Goal: Task Accomplishment & Management: Use online tool/utility

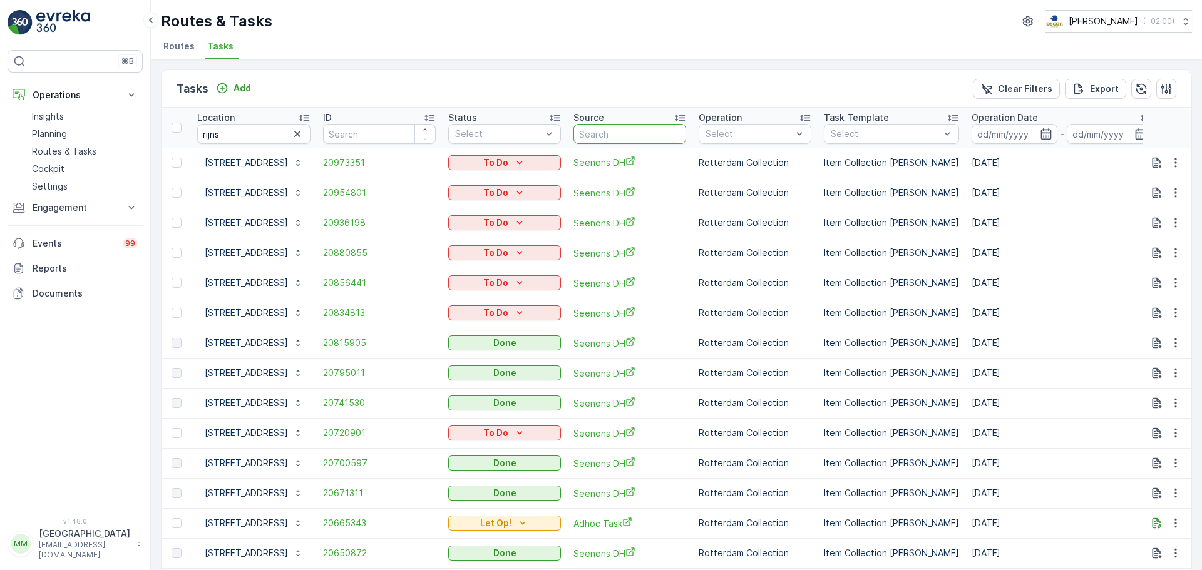
click at [620, 134] on input "text" at bounding box center [630, 134] width 113 height 20
click at [304, 137] on icon "button" at bounding box center [297, 134] width 13 height 13
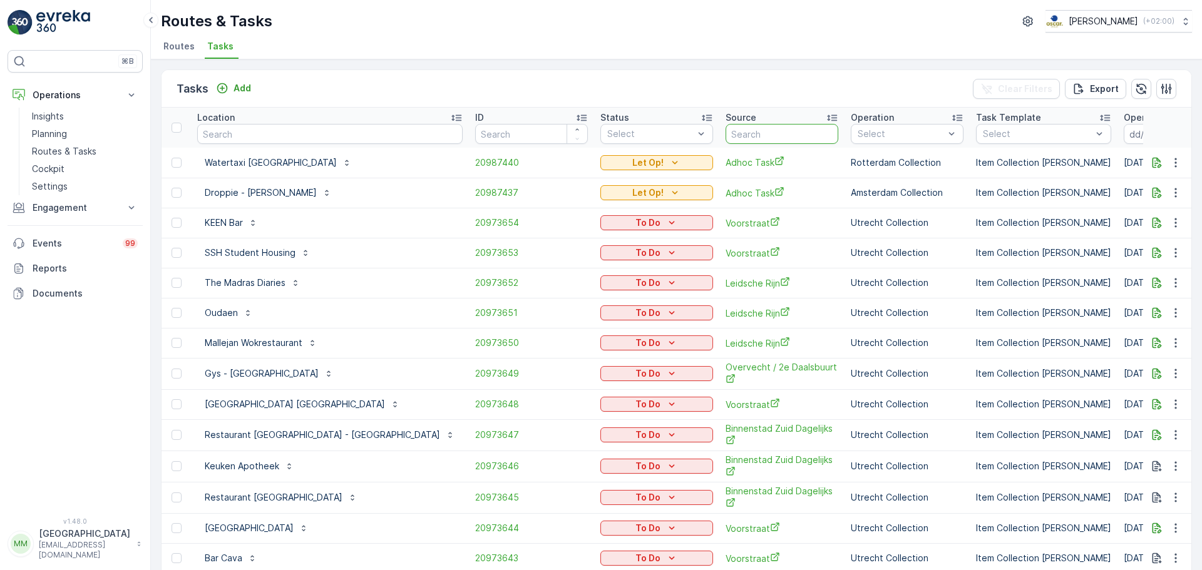
click at [726, 132] on input "text" at bounding box center [782, 134] width 113 height 20
type input "ps m"
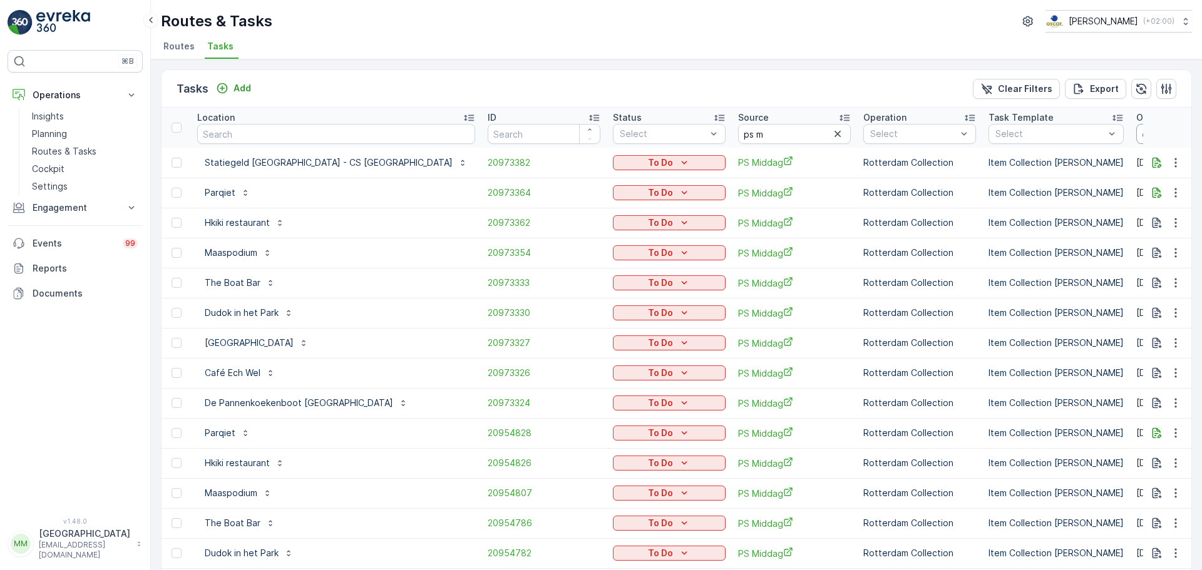
click at [1136, 133] on input at bounding box center [1179, 134] width 86 height 20
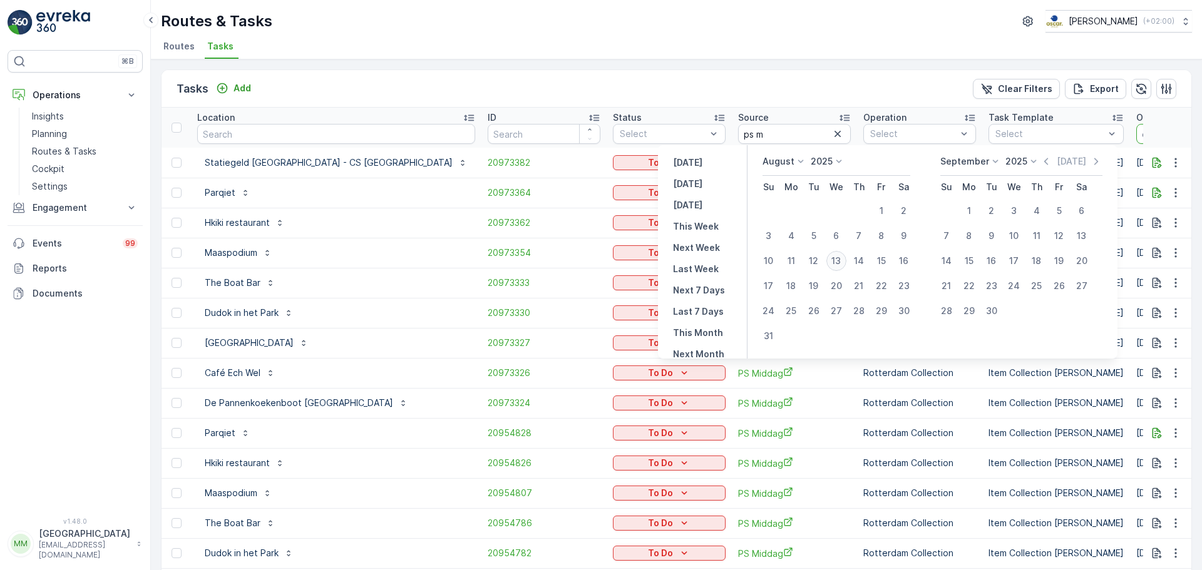
click at [846, 264] on div "13" at bounding box center [836, 261] width 20 height 20
type input "[DATE]"
click at [846, 264] on div "13" at bounding box center [836, 261] width 20 height 20
type input "[DATE]"
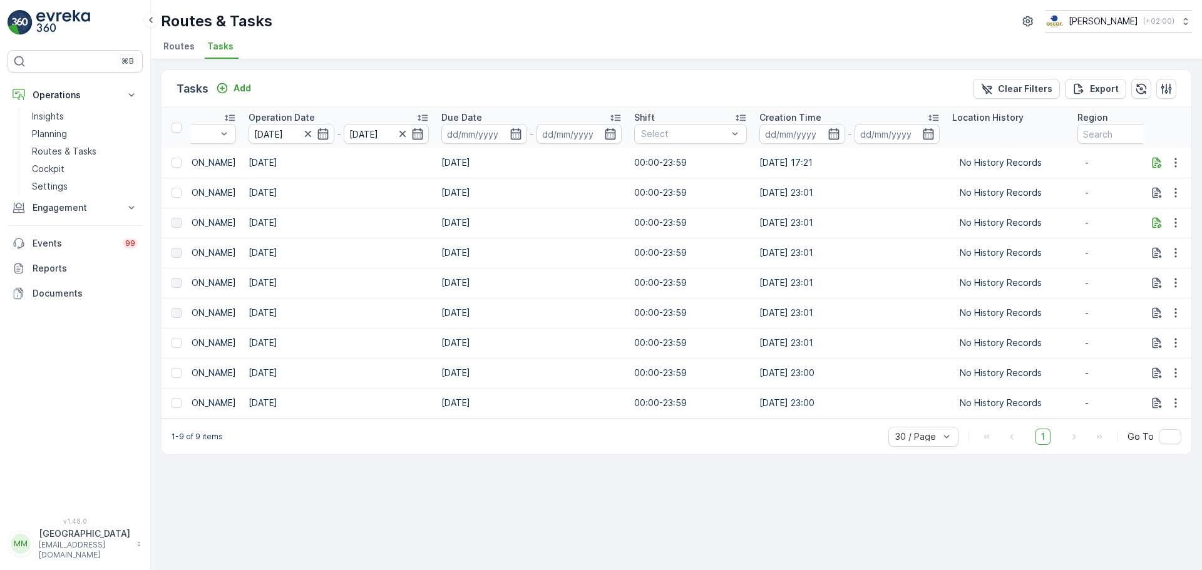
scroll to position [0, 963]
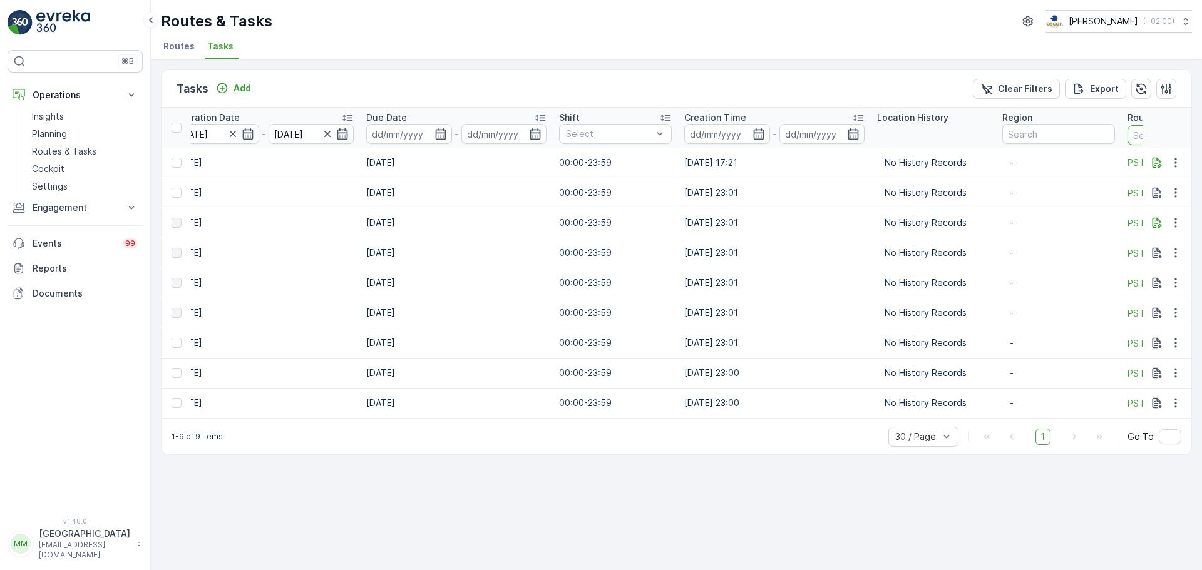
click at [1128, 133] on input "text" at bounding box center [1184, 135] width 113 height 20
type input "ps m"
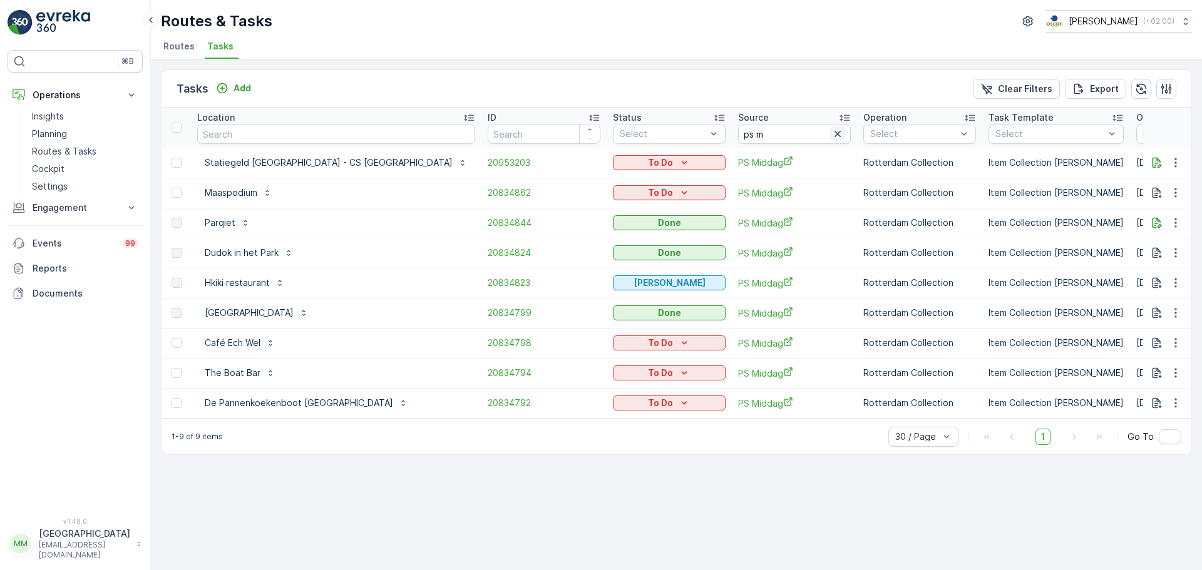
click at [831, 135] on icon "button" at bounding box center [837, 134] width 13 height 13
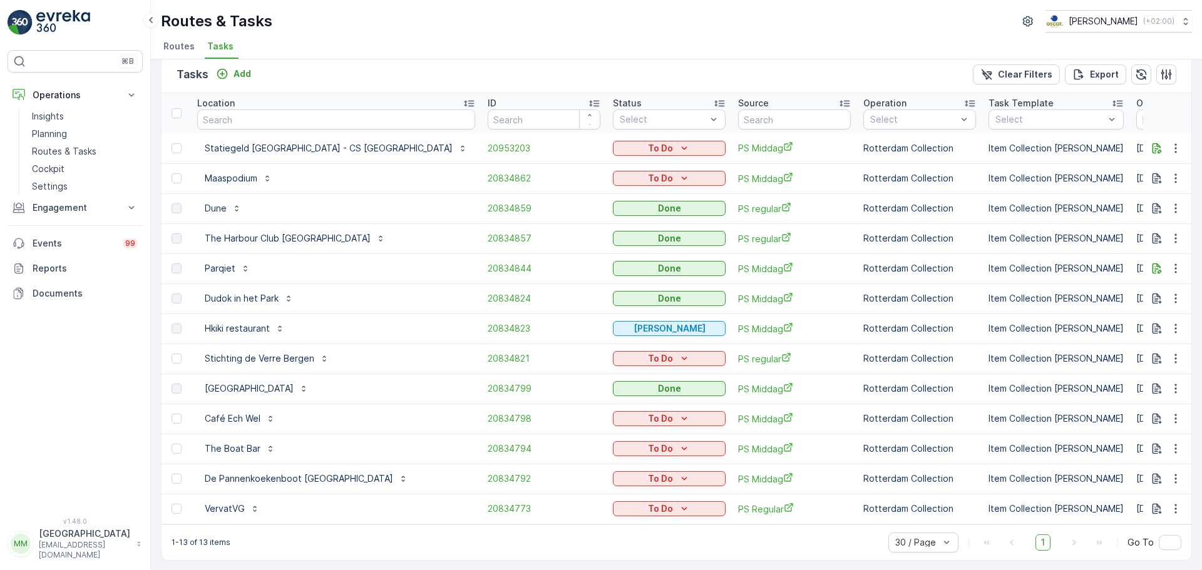
scroll to position [21, 0]
click at [1175, 76] on div "Tasks Add Clear Filters Export" at bounding box center [677, 74] width 1030 height 38
click at [1166, 73] on icon "button" at bounding box center [1166, 74] width 13 height 13
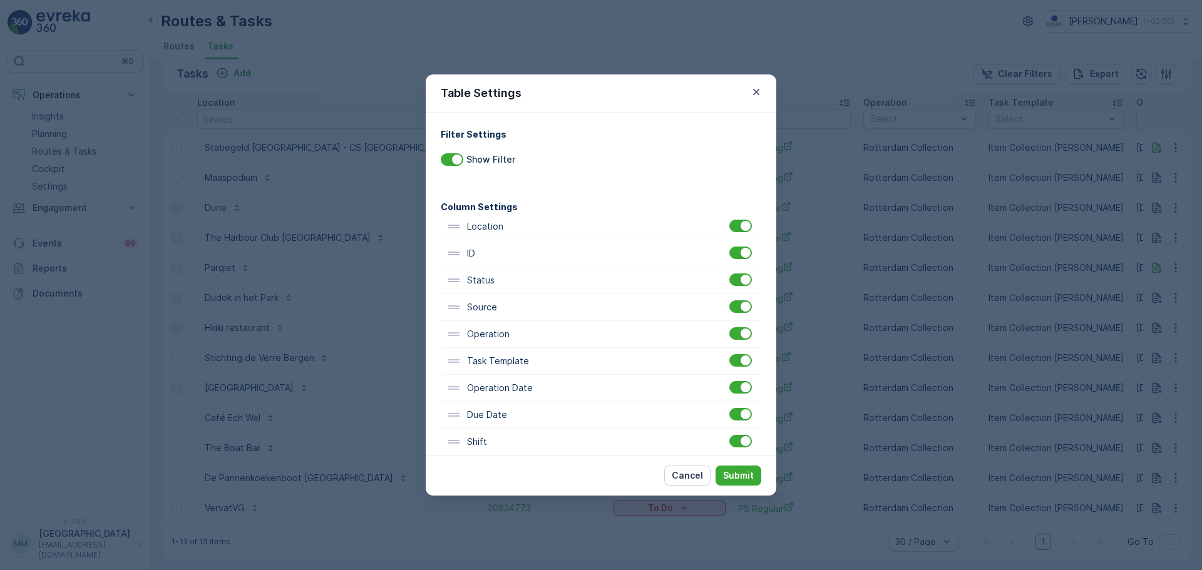
scroll to position [123, 0]
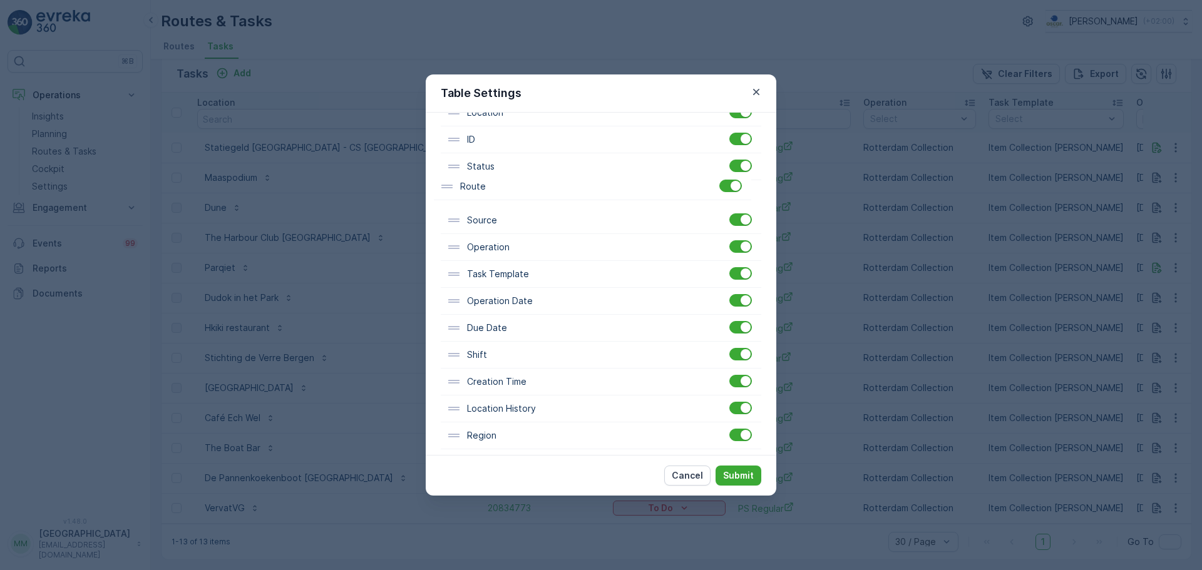
drag, startPoint x: 532, startPoint y: 431, endPoint x: 525, endPoint y: 186, distance: 244.9
click at [525, 186] on div "Location ID Status Source Operation Task Template Operation Date Due Date Shift…" at bounding box center [601, 275] width 321 height 350
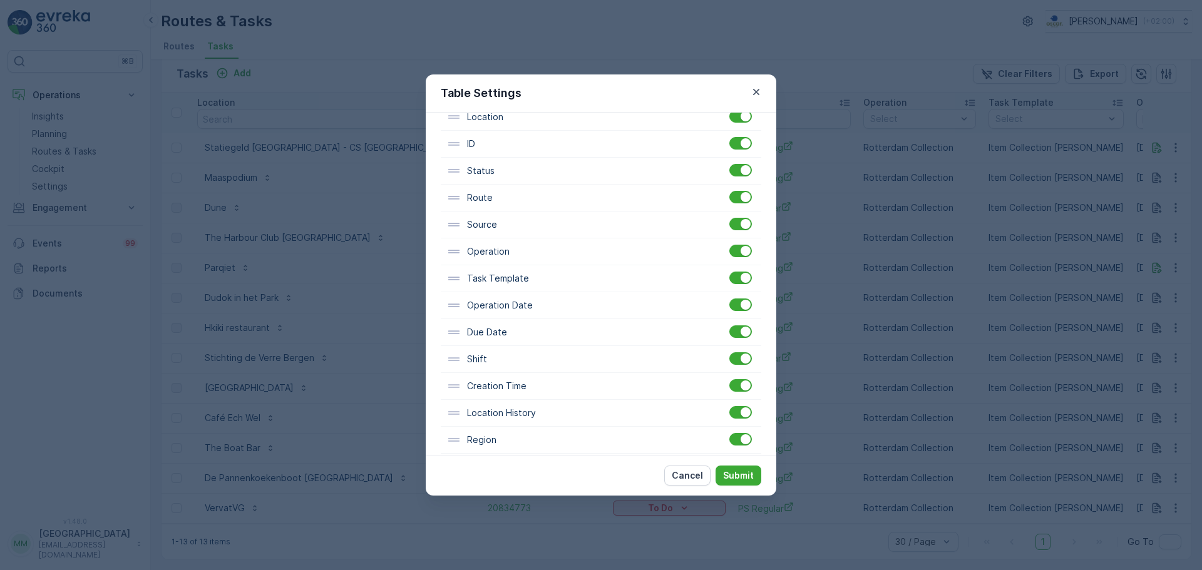
click at [740, 470] on p "Submit" at bounding box center [738, 476] width 31 height 13
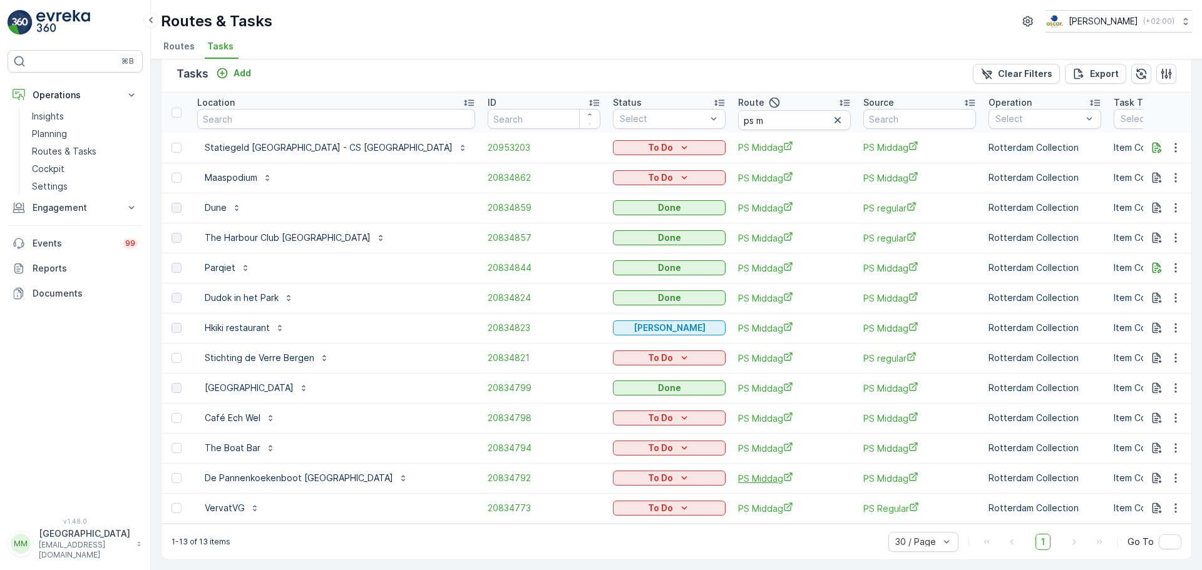
scroll to position [19, 0]
click at [326, 113] on input "text" at bounding box center [336, 119] width 278 height 20
click at [831, 114] on icon "button" at bounding box center [837, 120] width 13 height 13
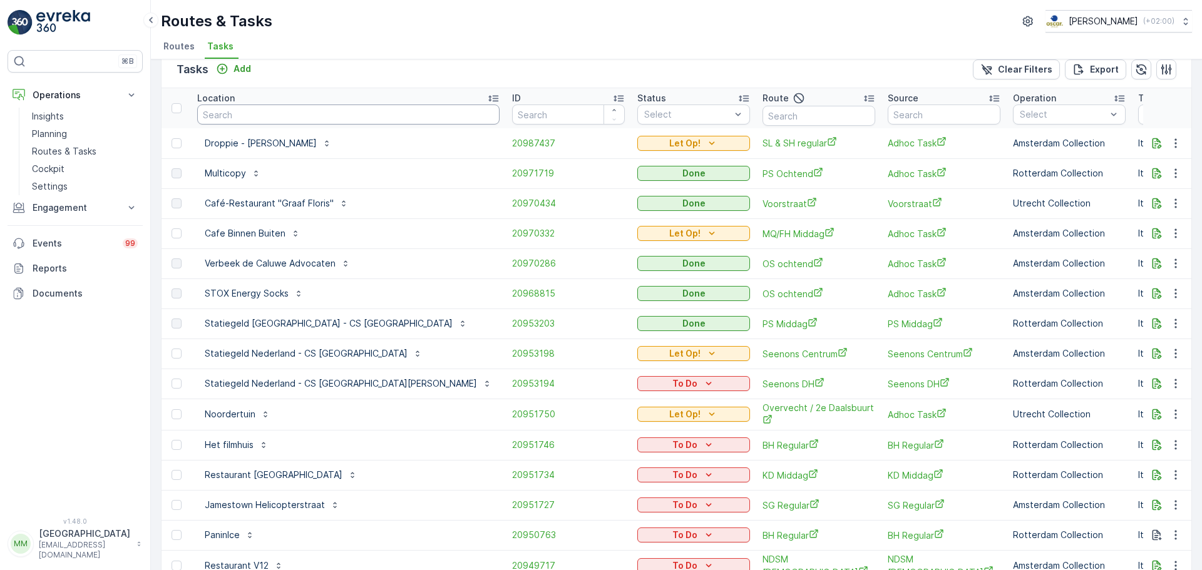
click at [332, 113] on input "text" at bounding box center [348, 115] width 302 height 20
paste input "Ernesto Kbal"
type input "Ernesto Kbal"
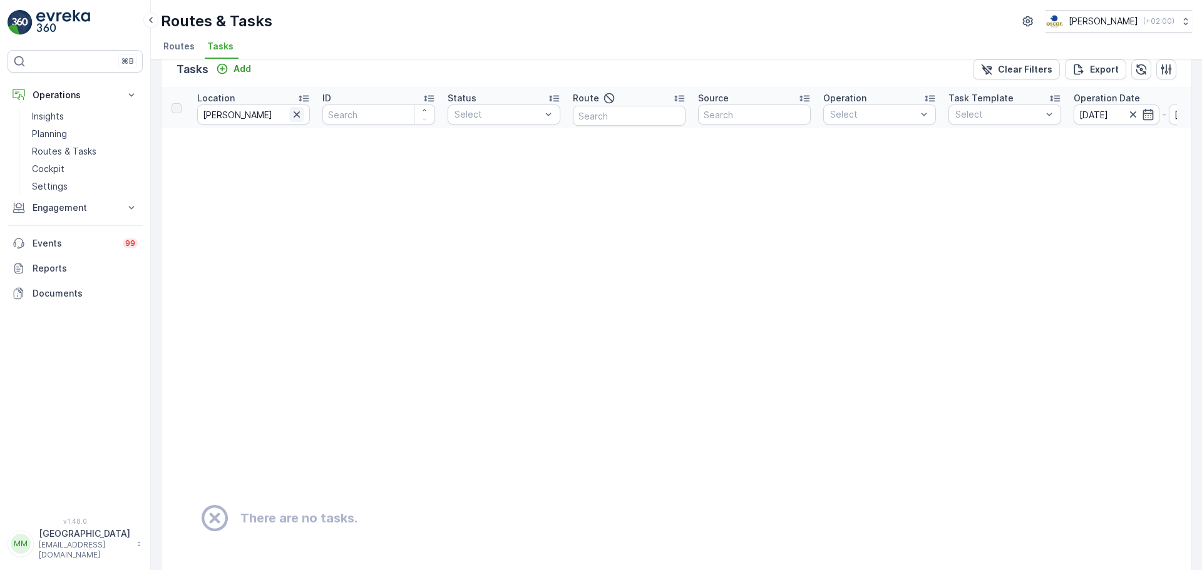
click at [297, 115] on icon "button" at bounding box center [297, 114] width 6 height 6
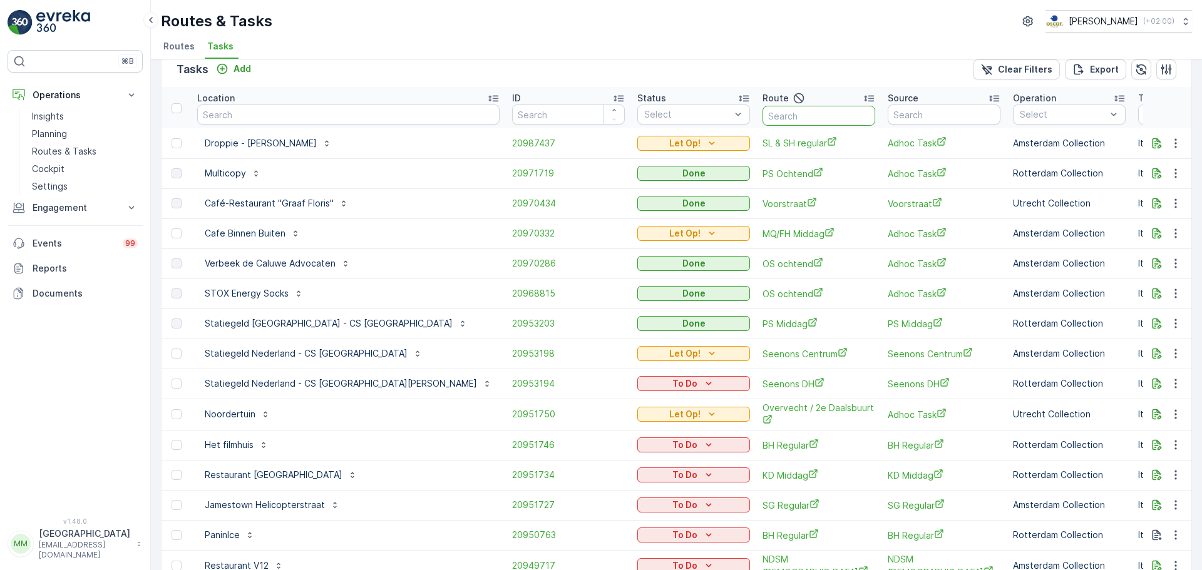
click at [774, 109] on input "text" at bounding box center [819, 116] width 113 height 20
type input "kd 0"
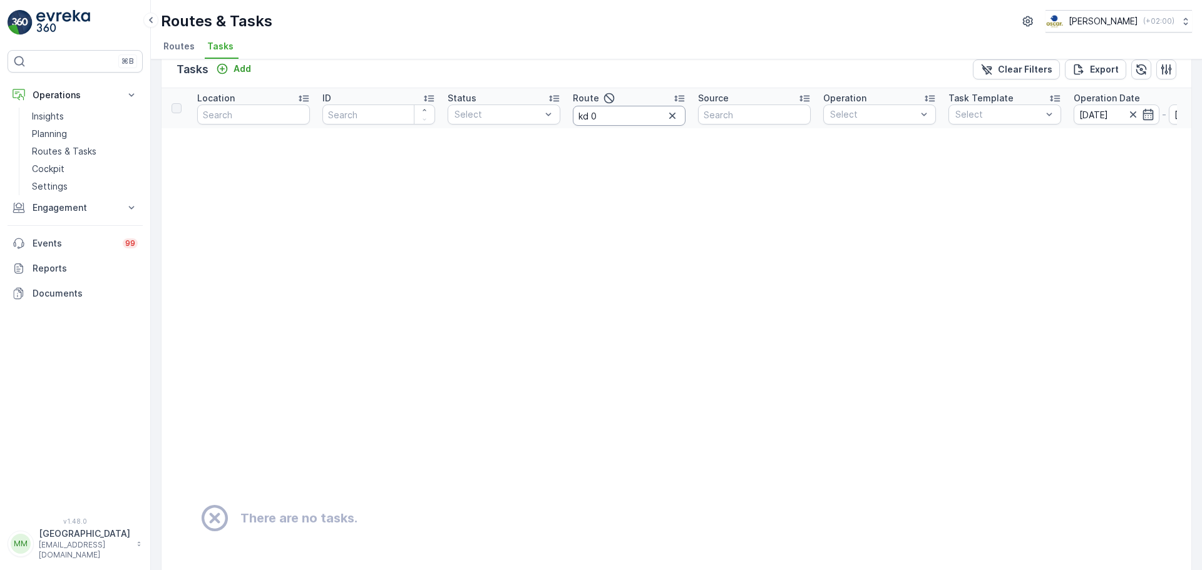
click at [650, 113] on input "kd 0" at bounding box center [629, 116] width 113 height 20
type input "kd o"
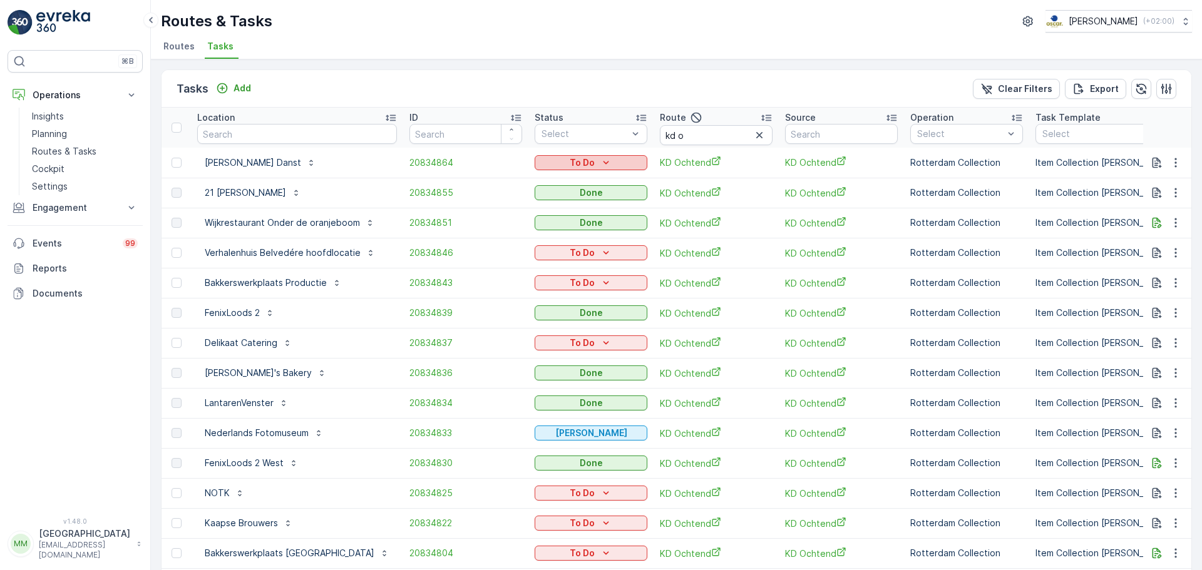
click at [580, 165] on p "To Do" at bounding box center [582, 163] width 25 height 13
click at [575, 91] on div "Tasks Add Clear Filters Export" at bounding box center [677, 89] width 1030 height 38
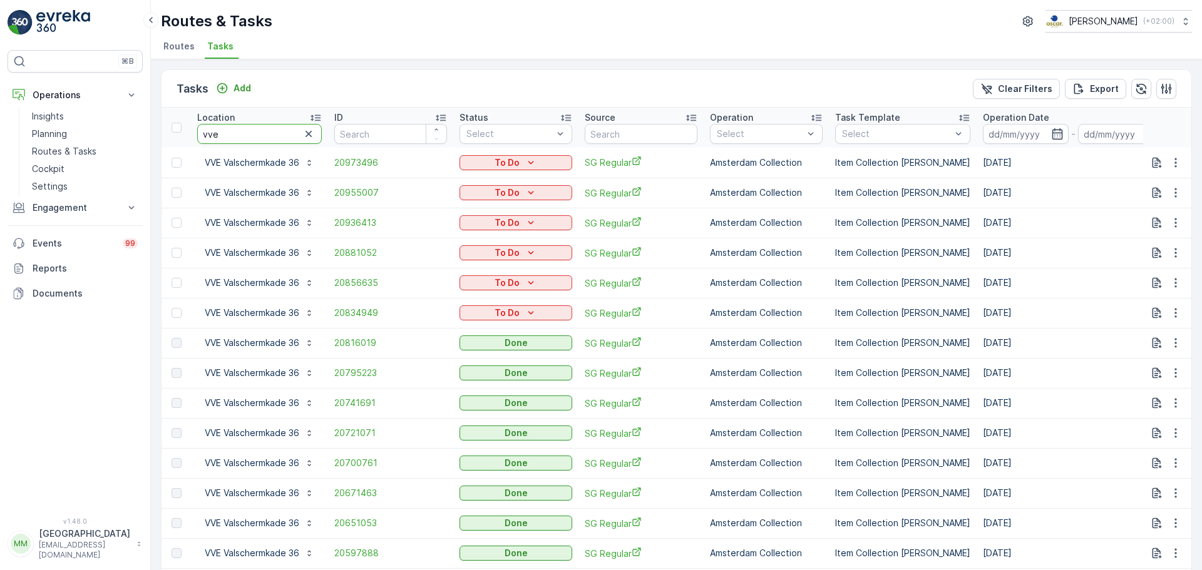
drag, startPoint x: 248, startPoint y: 133, endPoint x: 172, endPoint y: 138, distance: 75.9
click at [172, 138] on tr "Location vve ID Status Select Source Operation Select Task Template Select Oper…" at bounding box center [1133, 128] width 1943 height 40
